Goal: Task Accomplishment & Management: Use online tool/utility

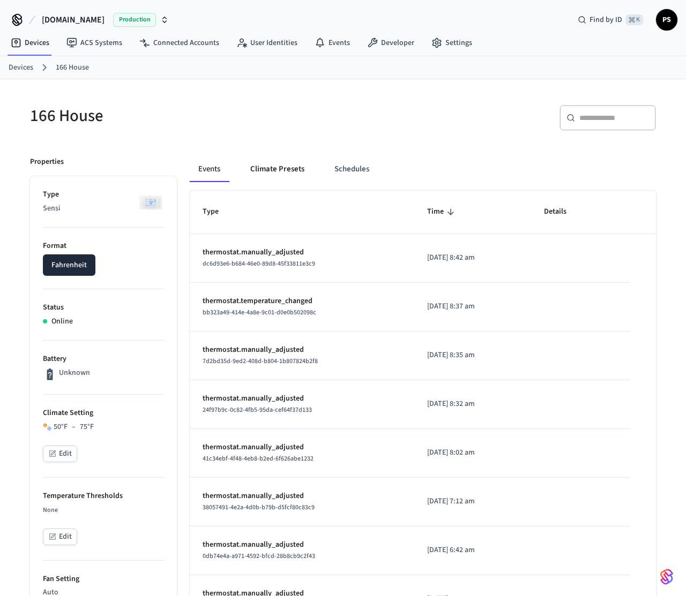
click at [272, 173] on button "Climate Presets" at bounding box center [277, 169] width 71 height 26
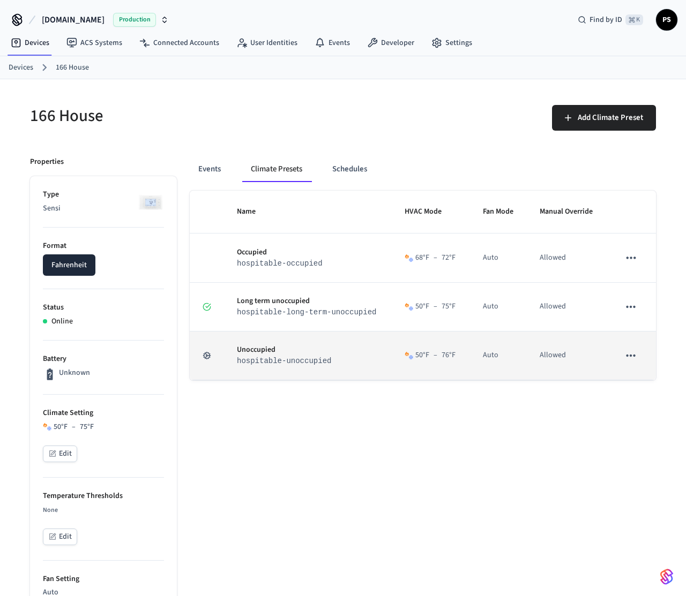
click at [633, 347] on button "sticky table" at bounding box center [630, 355] width 22 height 22
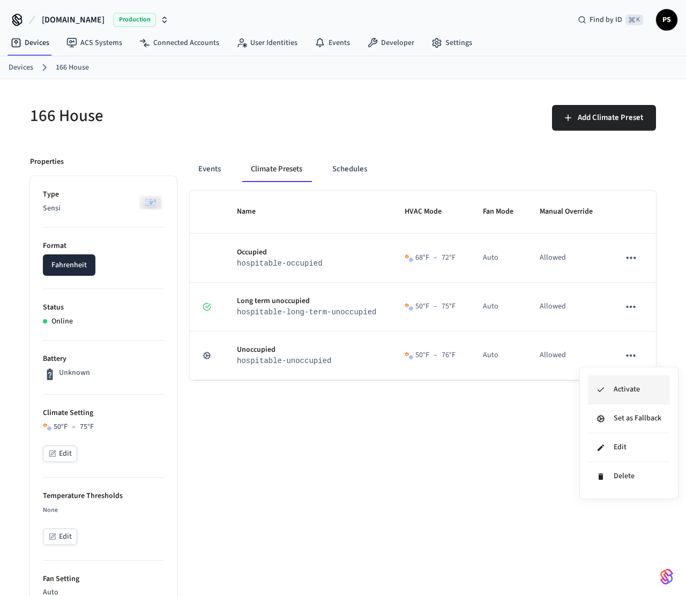
click at [615, 385] on li "Activate" at bounding box center [629, 389] width 82 height 29
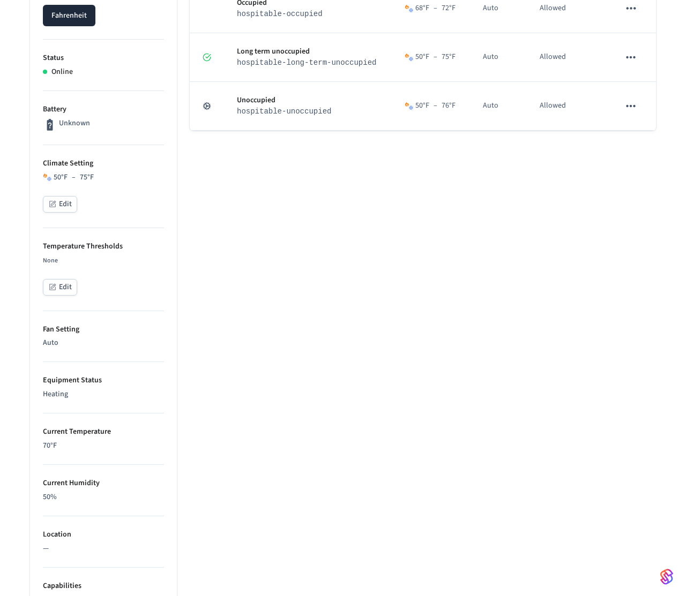
scroll to position [469, 0]
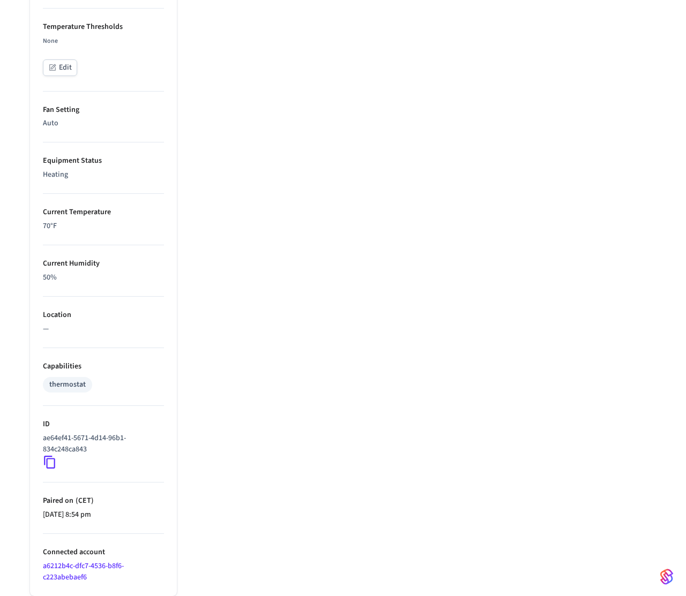
click at [47, 462] on icon at bounding box center [49, 462] width 11 height 13
click at [47, 469] on li "ID ae64ef41-5671-4d14-96b1-834c248ca843" at bounding box center [103, 444] width 121 height 77
click at [48, 464] on icon at bounding box center [50, 462] width 14 height 14
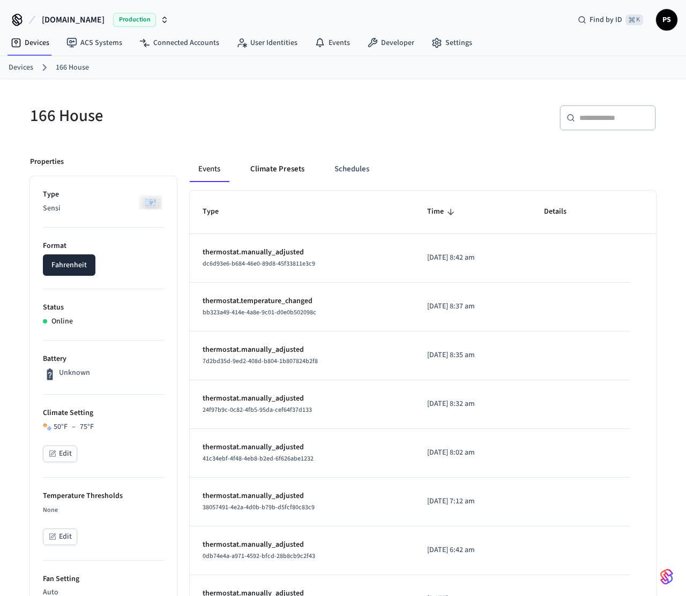
click at [268, 176] on button "Climate Presets" at bounding box center [277, 169] width 71 height 26
click at [273, 178] on button "Climate Presets" at bounding box center [277, 169] width 71 height 26
click at [270, 174] on button "Climate Presets" at bounding box center [277, 169] width 71 height 26
click at [258, 166] on button "Climate Presets" at bounding box center [277, 169] width 71 height 26
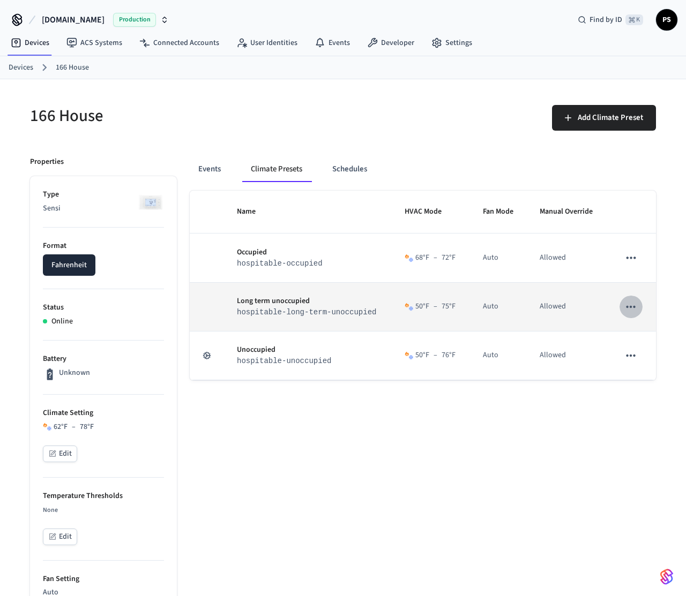
click at [629, 309] on icon "sticky table" at bounding box center [630, 307] width 14 height 14
click at [629, 309] on div at bounding box center [343, 298] width 686 height 596
click at [628, 303] on icon "sticky table" at bounding box center [630, 307] width 14 height 14
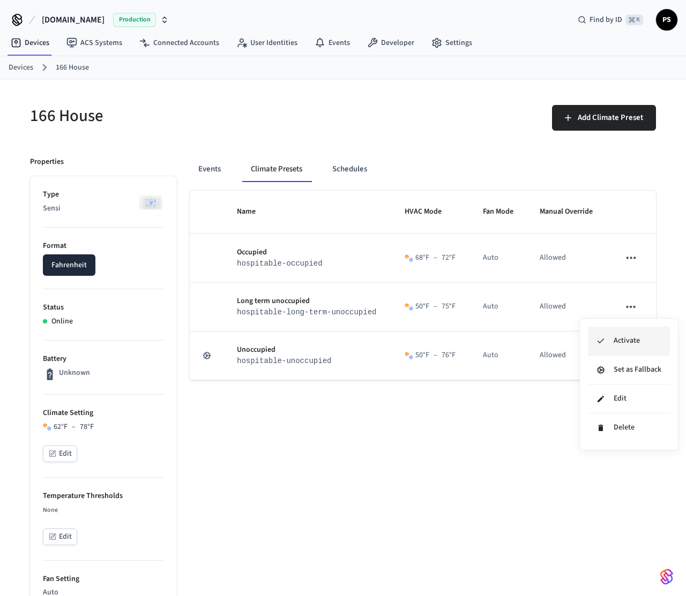
click at [613, 348] on li "Activate" at bounding box center [629, 341] width 82 height 29
click at [187, 135] on div "166 House" at bounding box center [176, 115] width 319 height 47
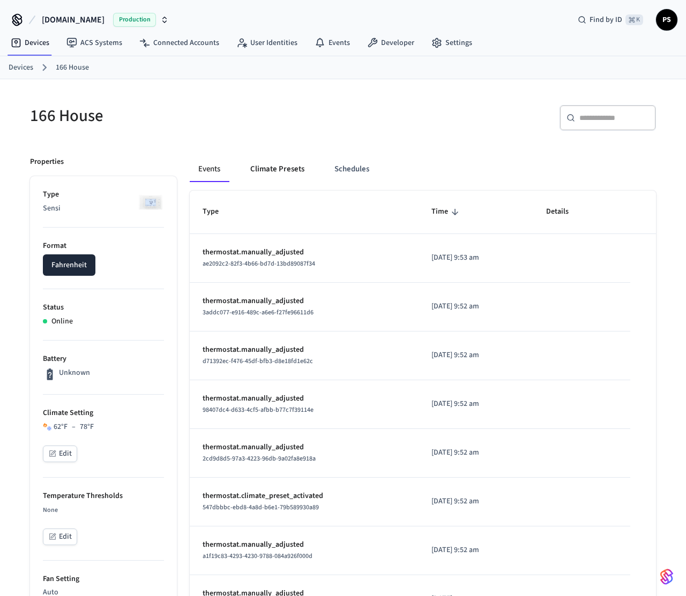
click at [262, 171] on button "Climate Presets" at bounding box center [277, 169] width 71 height 26
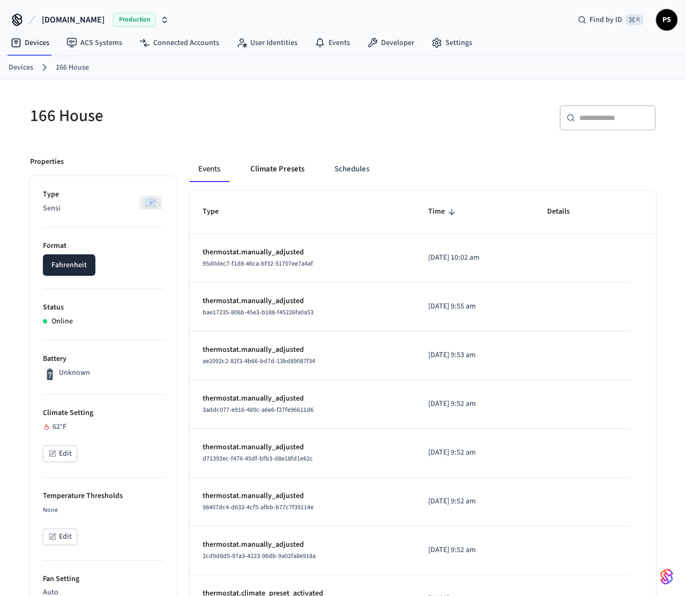
click at [283, 164] on button "Climate Presets" at bounding box center [277, 169] width 71 height 26
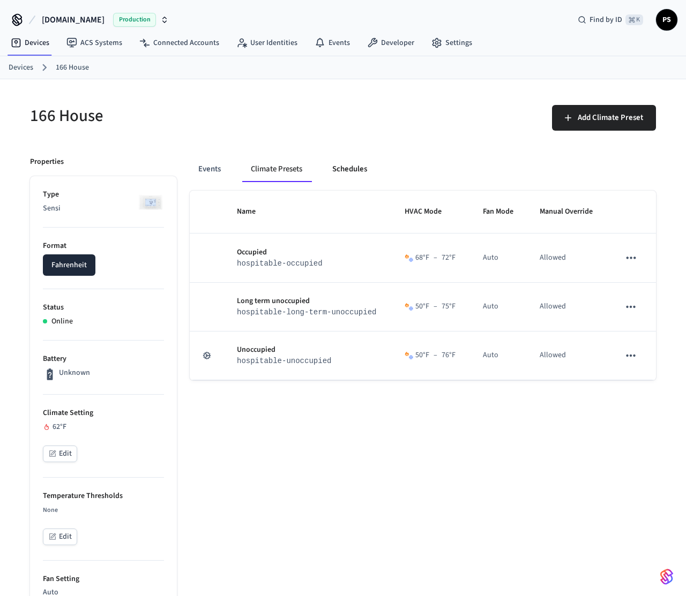
click at [337, 156] on button "Schedules" at bounding box center [349, 169] width 52 height 26
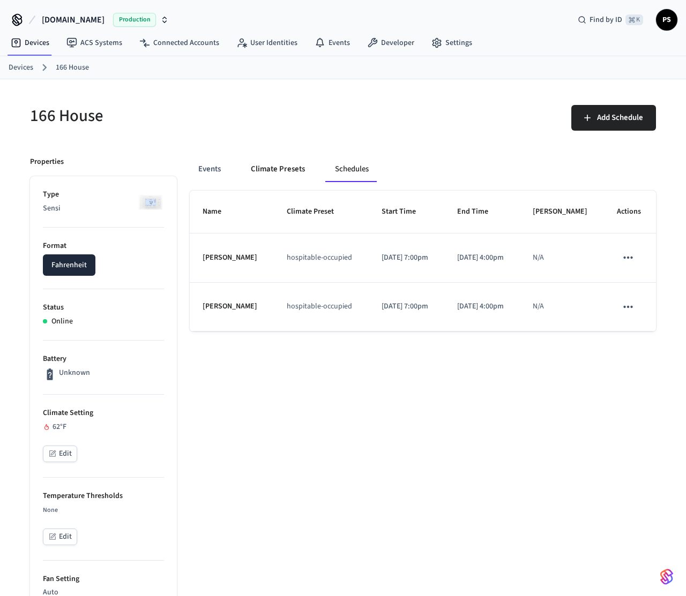
click at [284, 182] on button "Climate Presets" at bounding box center [277, 169] width 71 height 26
